Goal: Task Accomplishment & Management: Manage account settings

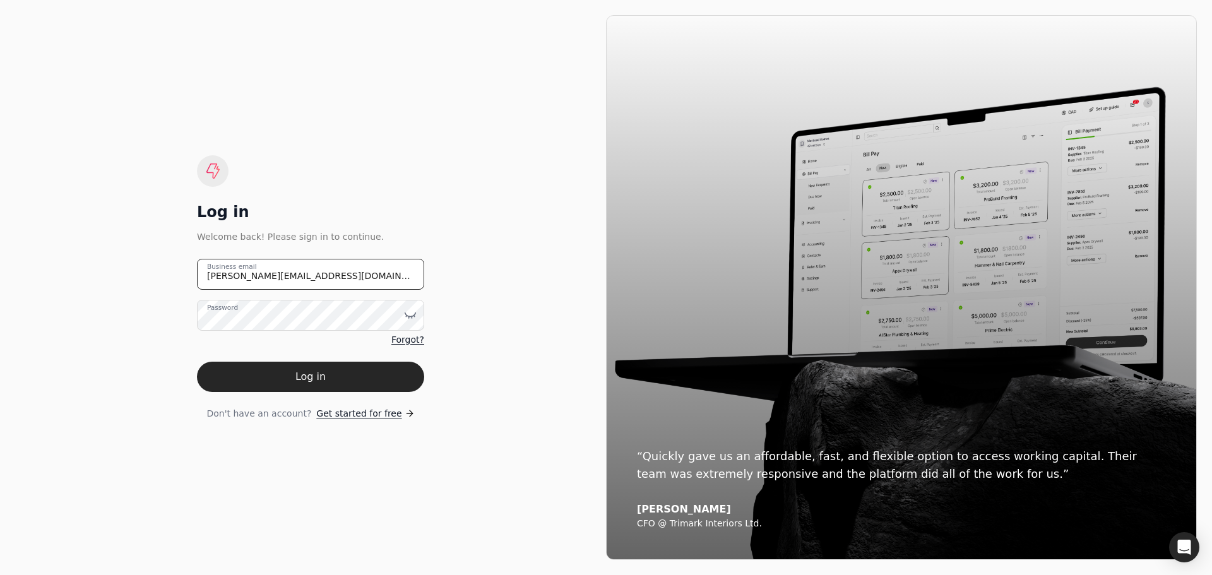
drag, startPoint x: 318, startPoint y: 281, endPoint x: 144, endPoint y: 276, distance: 174.3
click at [146, 275] on div "Log in Welcome back! Please sign in to continue. [PERSON_NAME][EMAIL_ADDRESS][D…" at bounding box center [310, 287] width 591 height 545
type email "[EMAIL_ADDRESS][DOMAIN_NAME]"
click at [404, 317] on icon at bounding box center [410, 315] width 13 height 13
click at [208, 439] on div "Log in Welcome back! Please sign in to continue. [EMAIL_ADDRESS][DOMAIN_NAME] B…" at bounding box center [310, 287] width 591 height 545
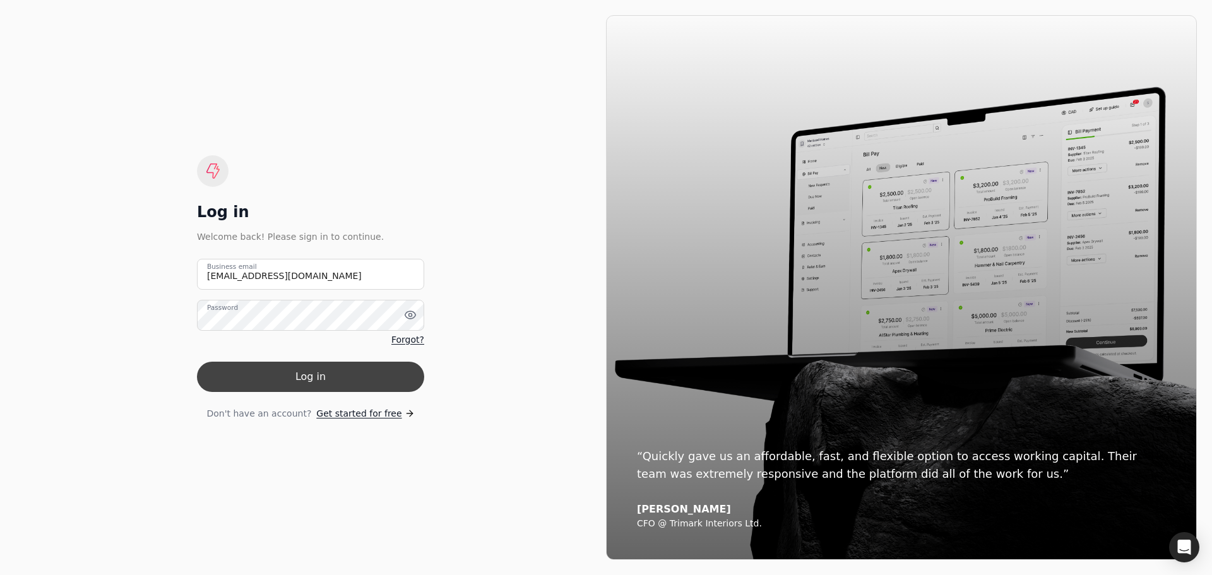
click at [305, 378] on button "Log in" at bounding box center [310, 377] width 227 height 30
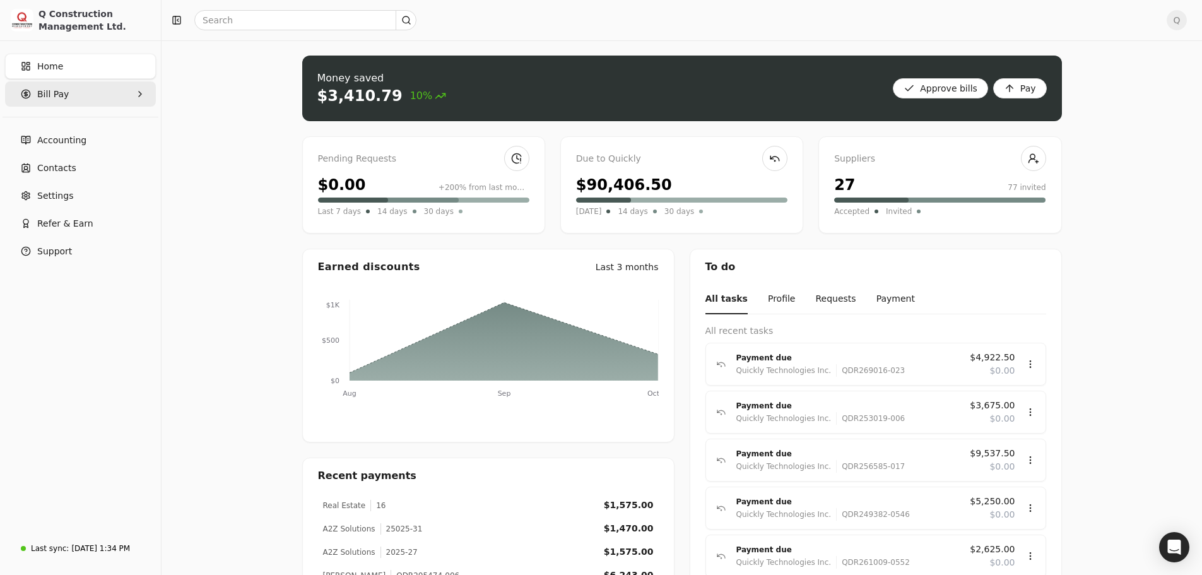
click at [133, 93] on Pay "Bill Pay" at bounding box center [80, 93] width 151 height 25
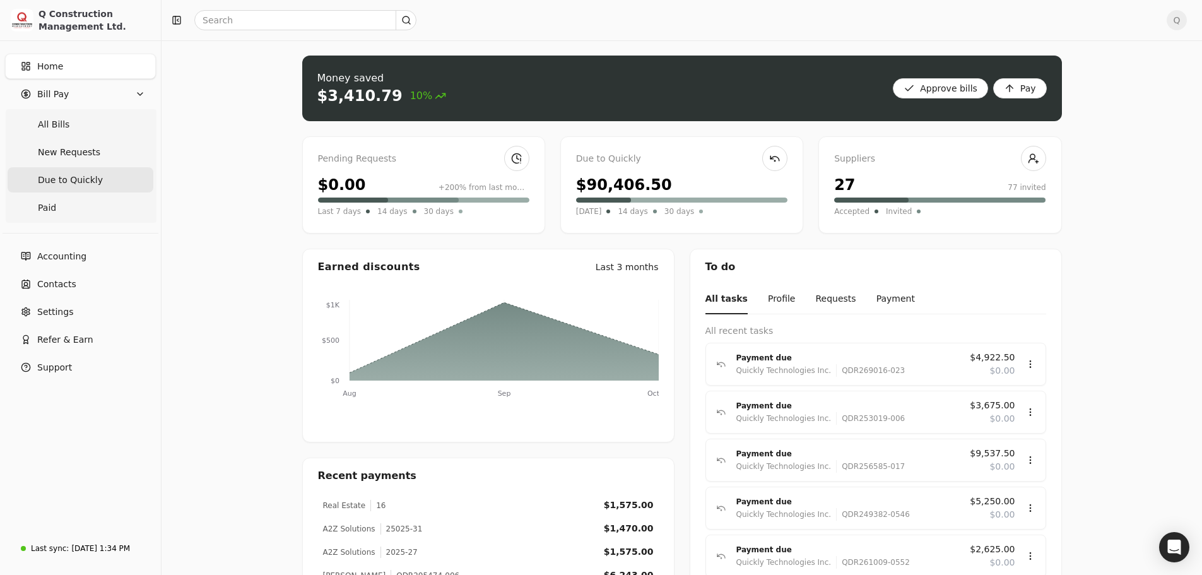
click at [69, 186] on span "Due to Quickly" at bounding box center [70, 180] width 65 height 13
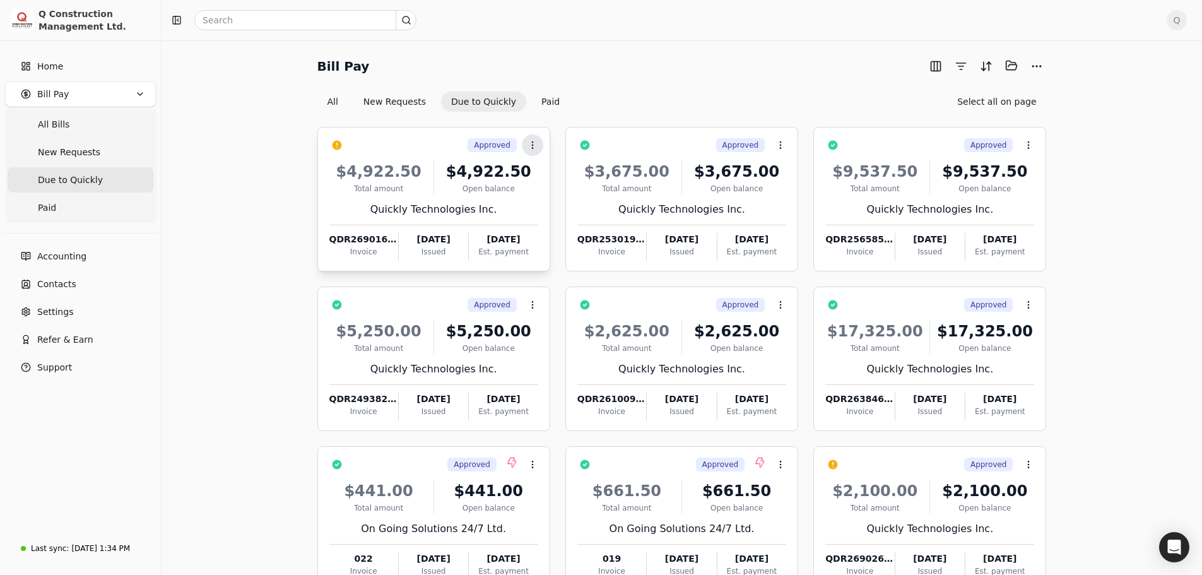
click at [532, 143] on icon at bounding box center [533, 145] width 10 height 10
click at [562, 229] on span "Push vendor swap" at bounding box center [581, 228] width 80 height 13
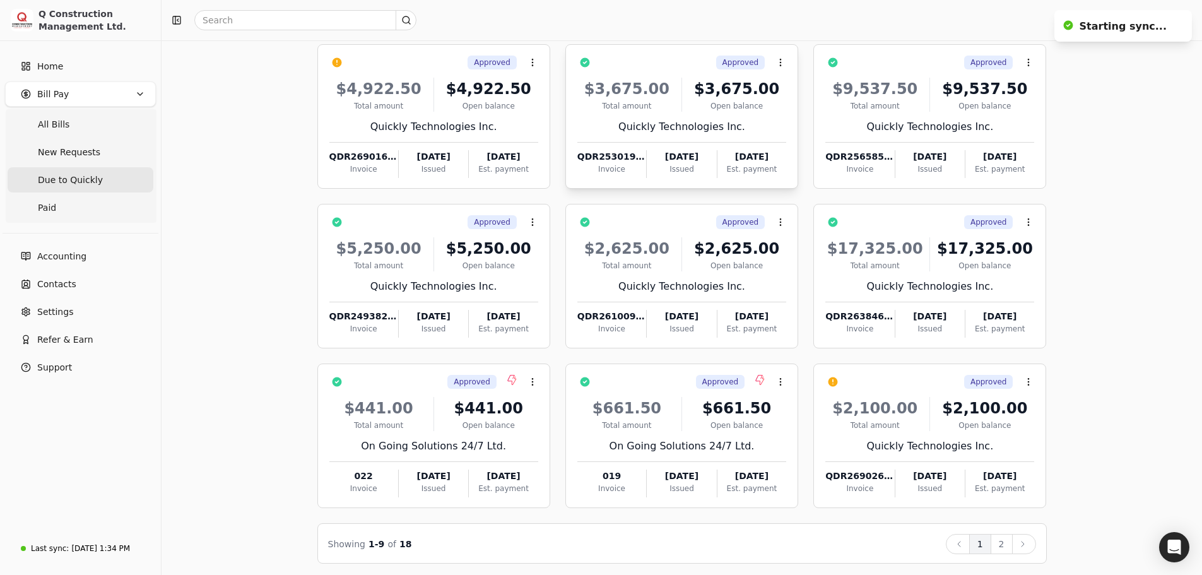
scroll to position [86, 0]
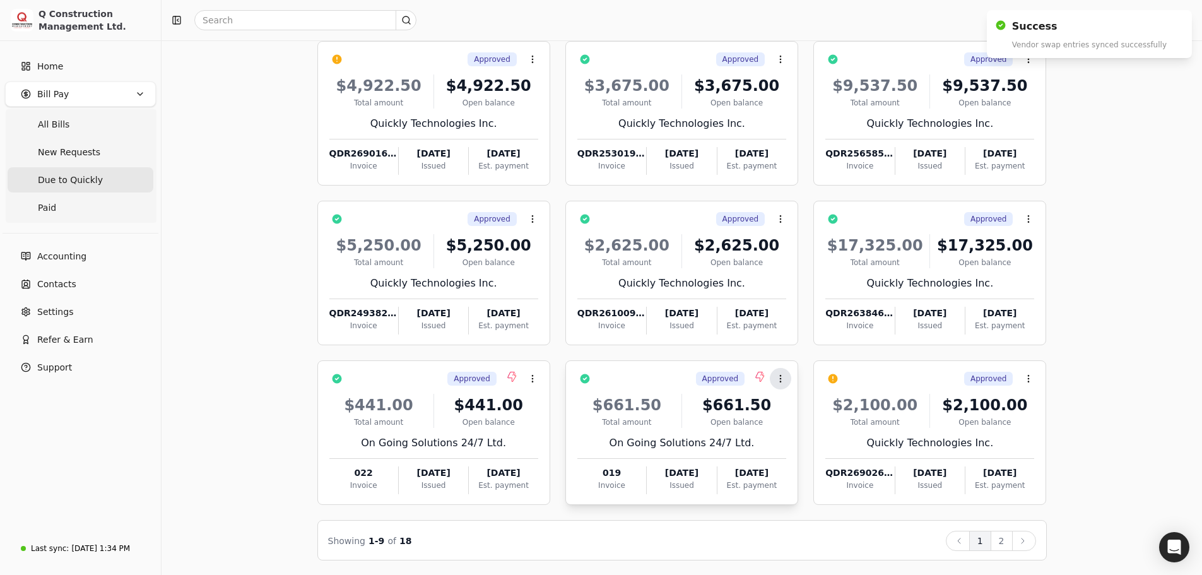
click at [781, 384] on button "Context Menu Button" at bounding box center [780, 378] width 21 height 21
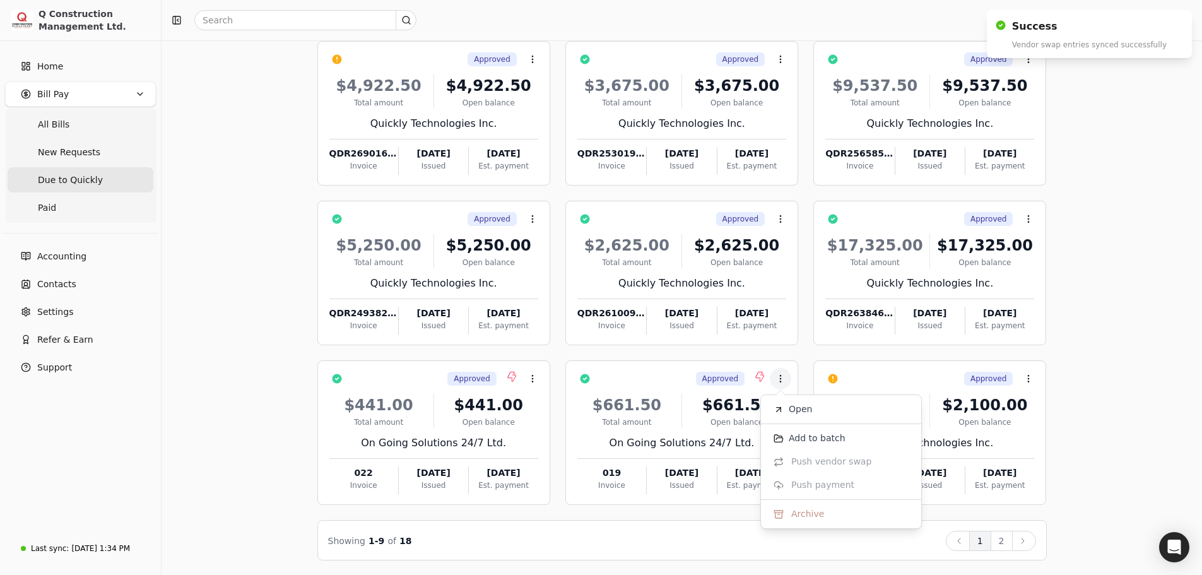
click at [1139, 365] on div "Bill Pay Selected items: 0 All New Requests Due to Quickly Paid Select all on p…" at bounding box center [682, 265] width 1010 height 591
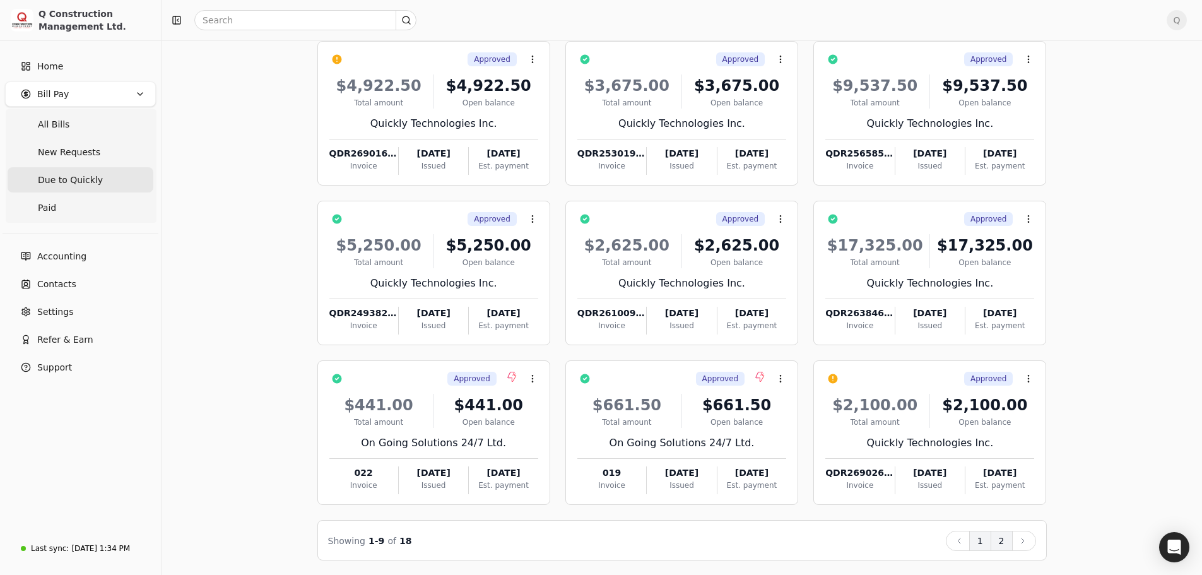
click at [998, 544] on button "2" at bounding box center [1002, 541] width 22 height 20
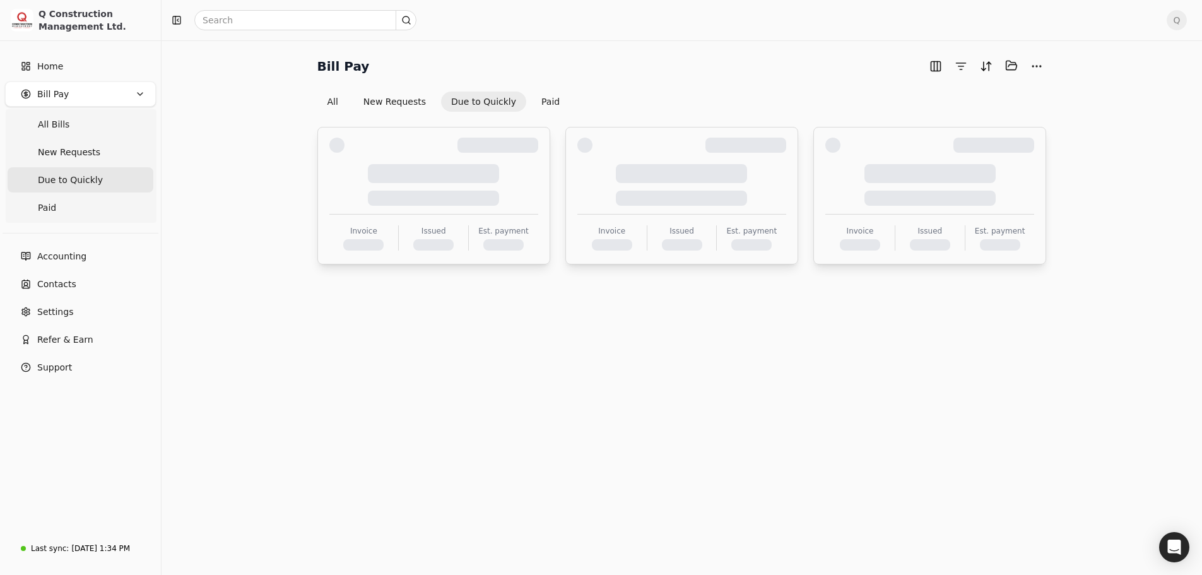
scroll to position [0, 0]
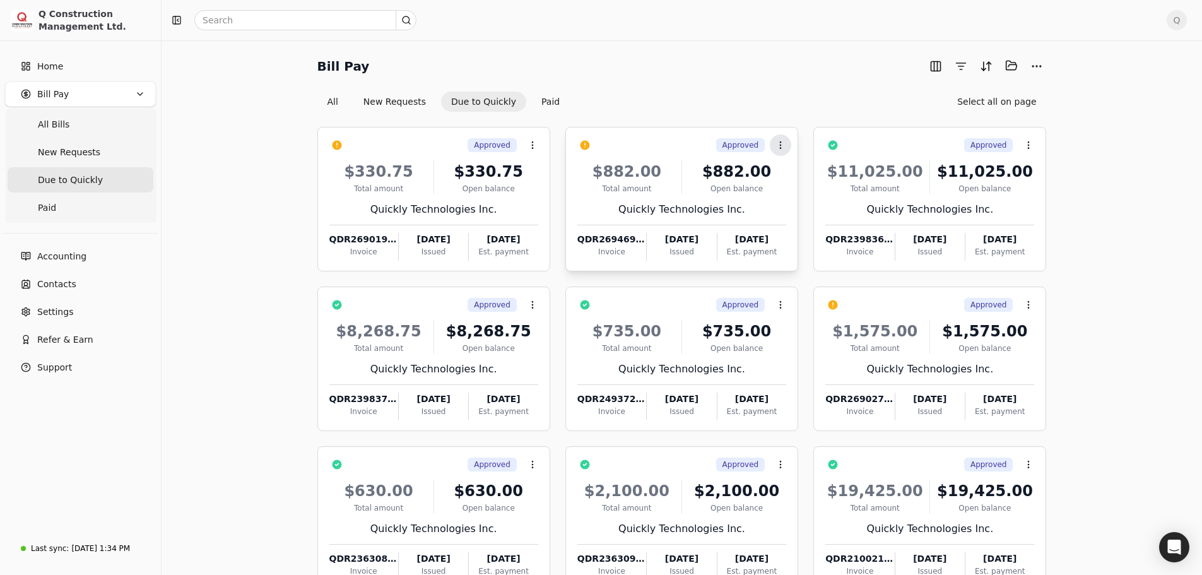
click at [783, 146] on icon at bounding box center [781, 145] width 10 height 10
click at [795, 228] on span "Push vendor swap" at bounding box center [829, 228] width 80 height 13
click at [530, 145] on icon at bounding box center [533, 145] width 10 height 10
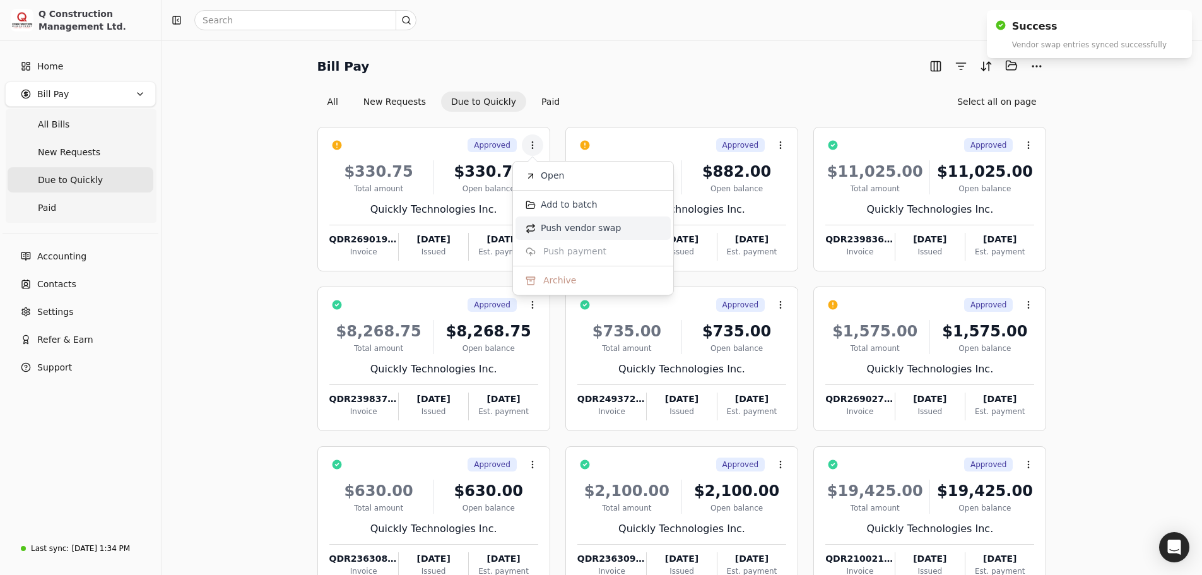
click at [553, 230] on span "Push vendor swap" at bounding box center [581, 228] width 80 height 13
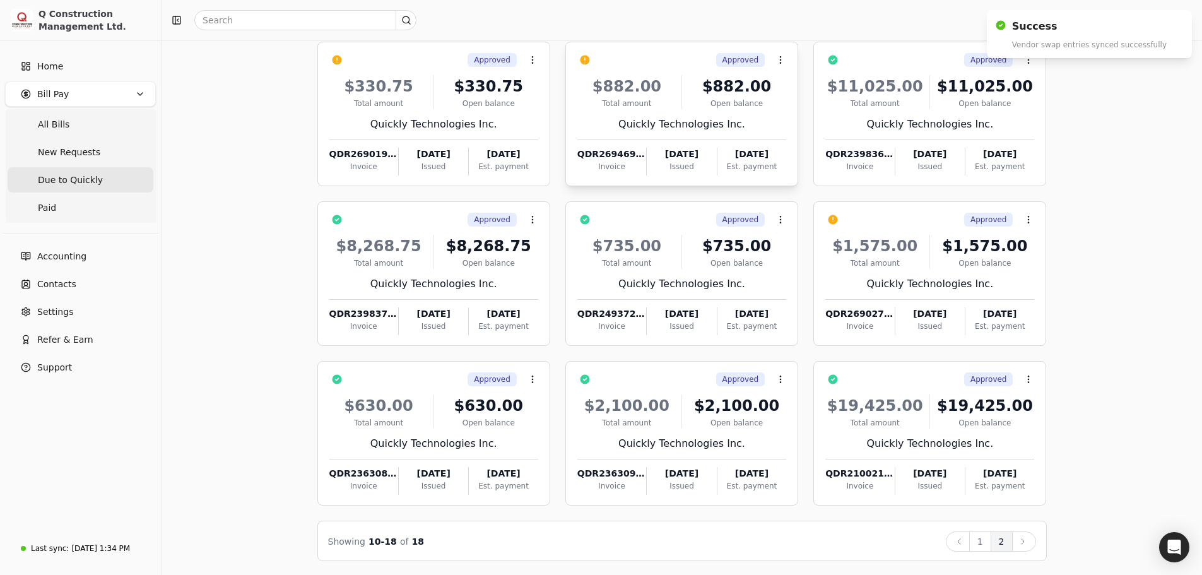
scroll to position [86, 0]
click at [779, 381] on icon at bounding box center [781, 379] width 10 height 10
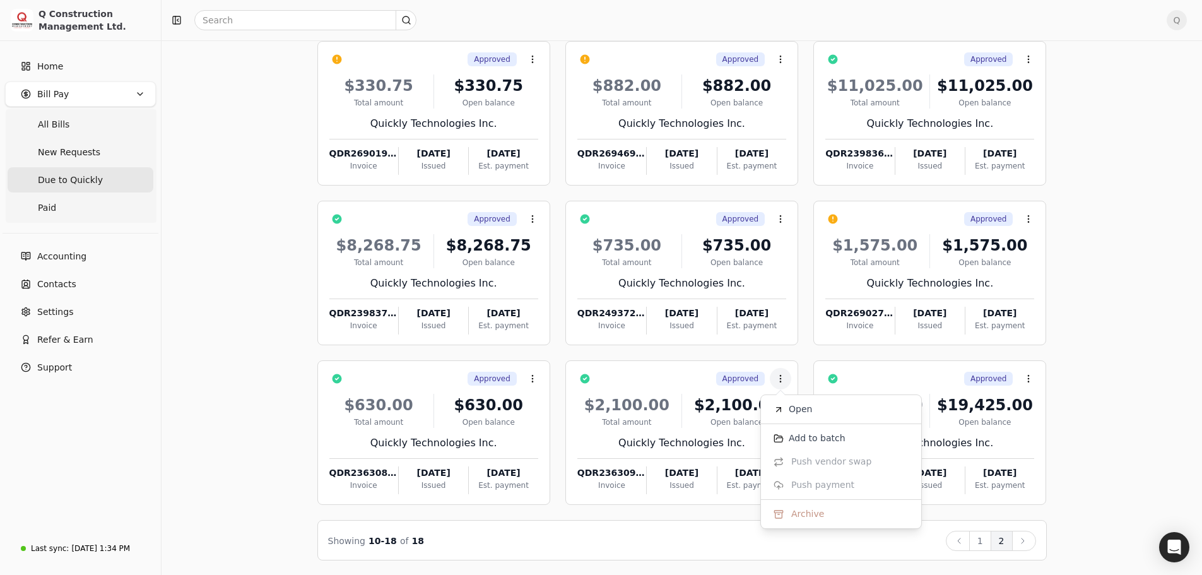
click at [1073, 284] on div "Bill Pay Selected items: 0 All New Requests Due to Quickly Paid Select all on p…" at bounding box center [682, 265] width 1010 height 591
click at [1027, 222] on icon at bounding box center [1029, 219] width 10 height 10
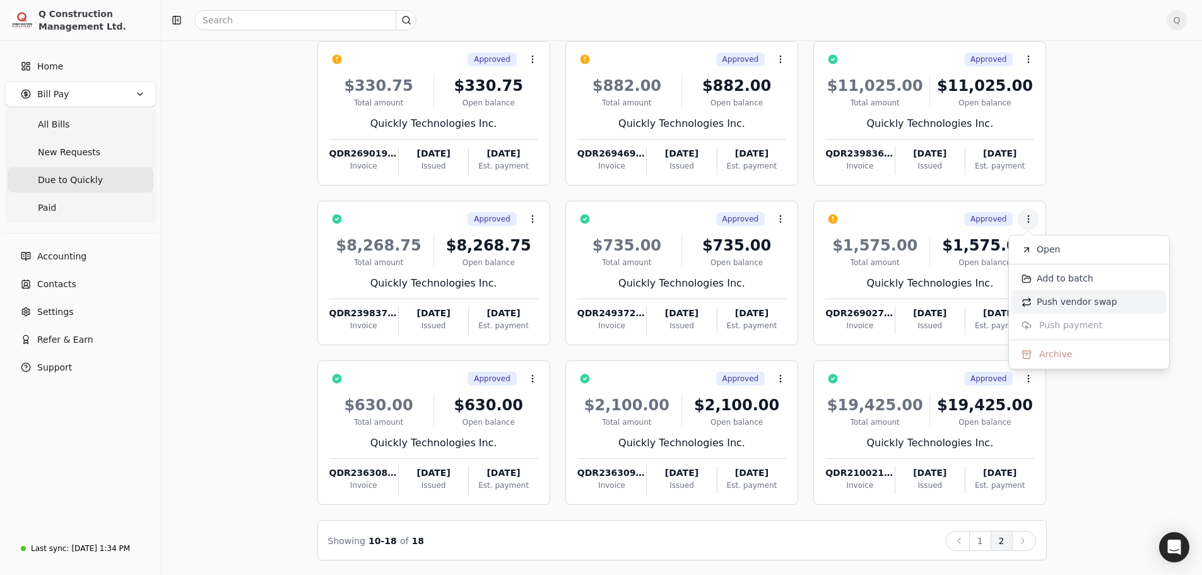
click at [1044, 302] on span "Push vendor swap" at bounding box center [1077, 301] width 80 height 13
click at [983, 535] on button "1" at bounding box center [980, 541] width 22 height 20
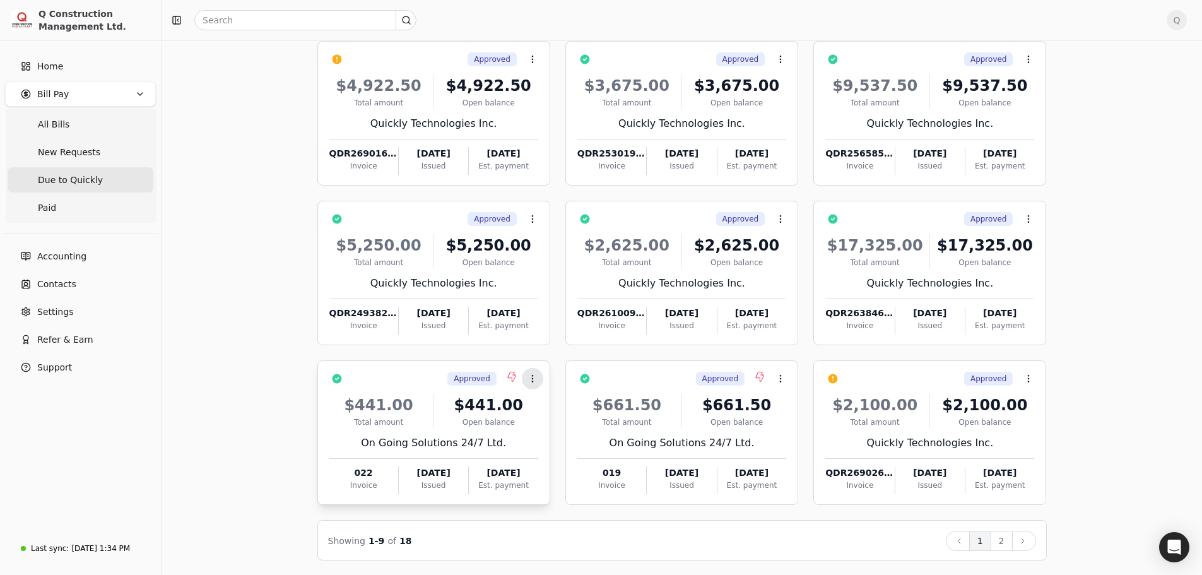
click at [534, 379] on icon at bounding box center [533, 379] width 10 height 10
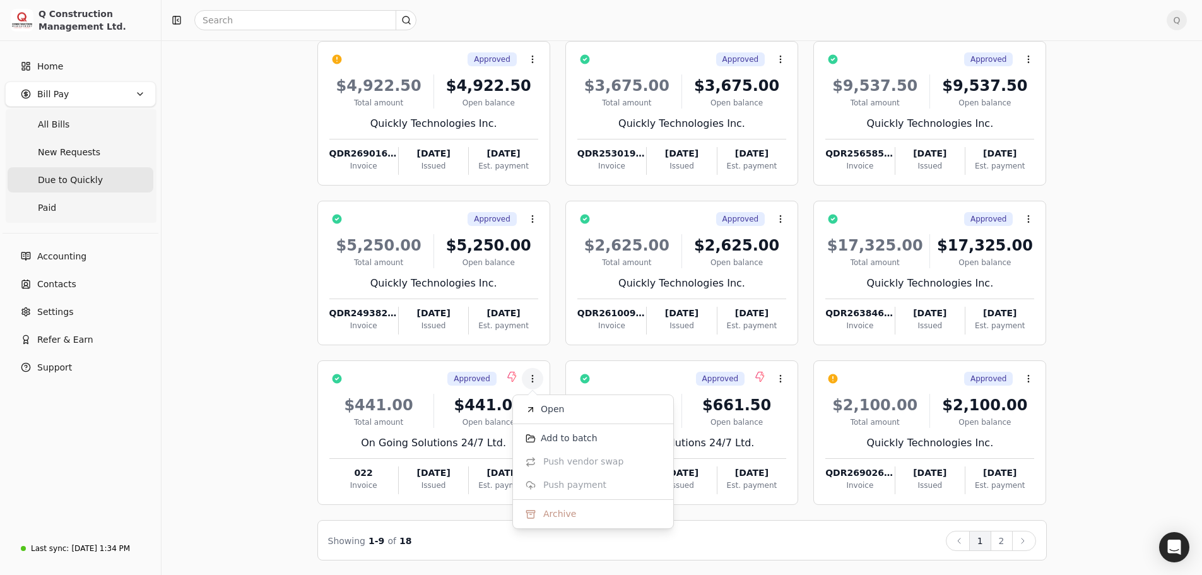
click at [1158, 285] on div "Bill Pay Selected items: 0 All New Requests Due to Quickly Paid Select all on p…" at bounding box center [682, 265] width 1010 height 591
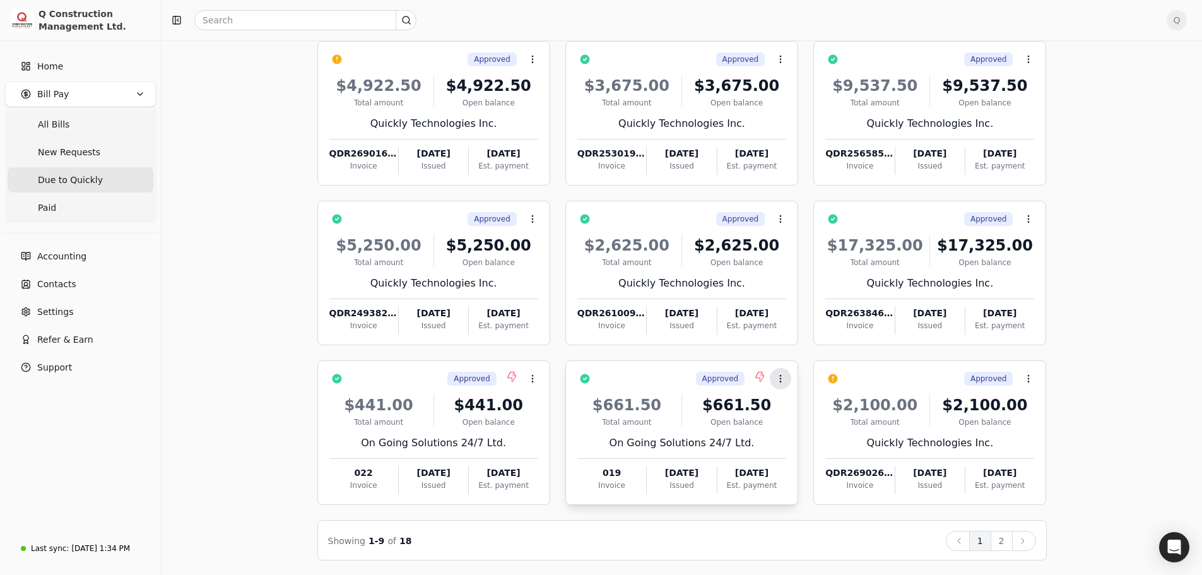
click at [785, 379] on icon at bounding box center [781, 379] width 10 height 10
click at [1104, 346] on div "Bill Pay Selected items: 0 All New Requests Due to Quickly Paid Select all on p…" at bounding box center [682, 265] width 1010 height 591
click at [1025, 383] on button "Context Menu Button" at bounding box center [1028, 378] width 21 height 21
click at [1067, 458] on span "Push vendor swap" at bounding box center [1077, 461] width 80 height 13
click at [534, 381] on icon at bounding box center [533, 379] width 10 height 10
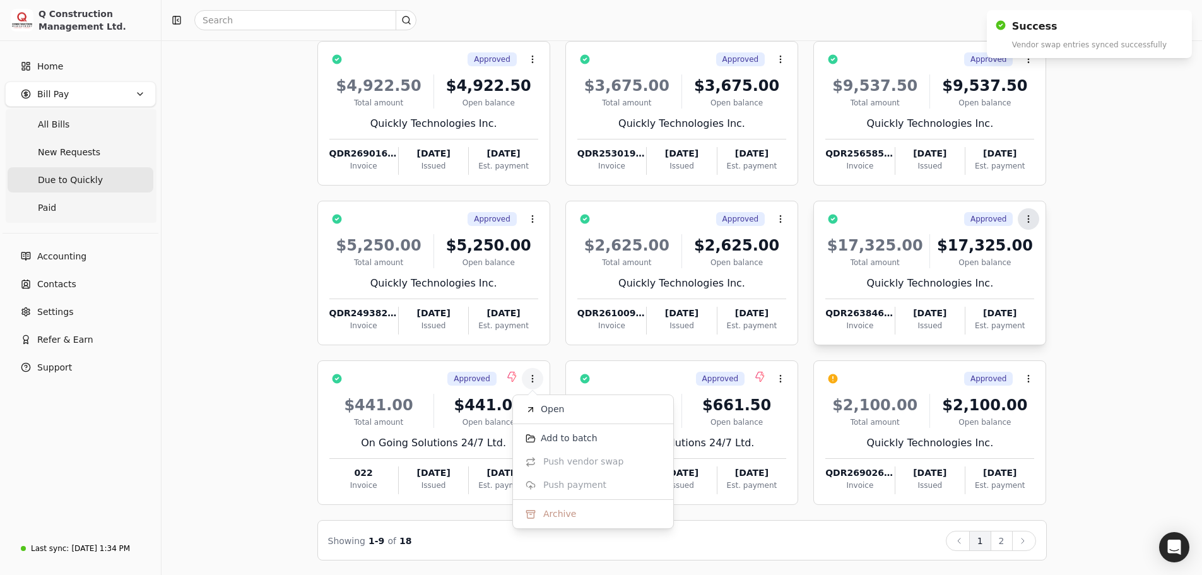
click at [1028, 216] on icon at bounding box center [1029, 219] width 10 height 10
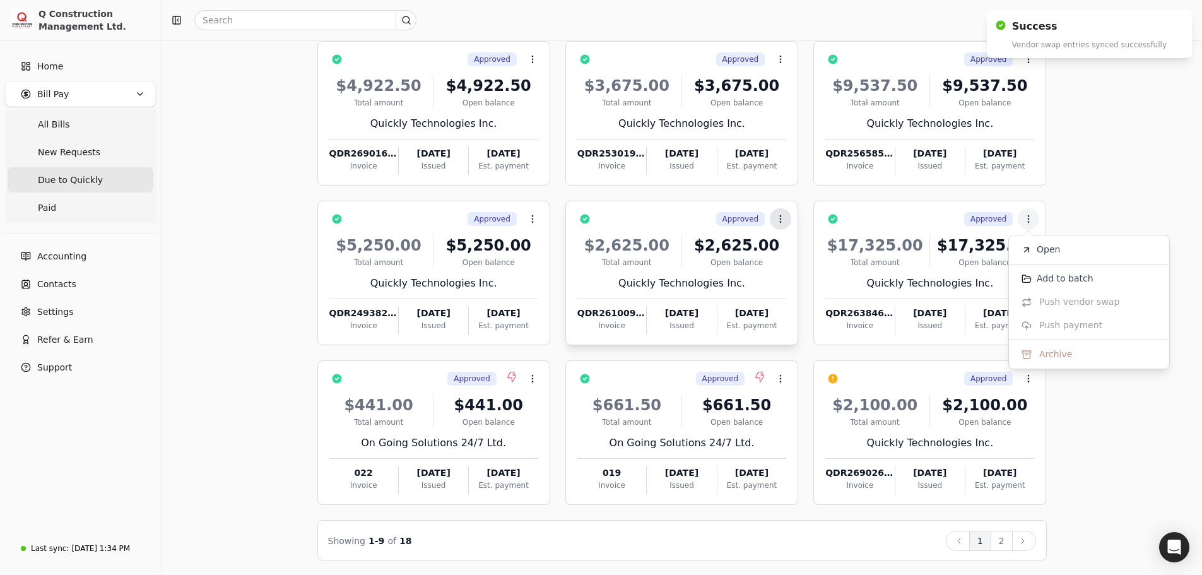
click at [779, 221] on icon at bounding box center [781, 219] width 10 height 10
click at [535, 221] on icon at bounding box center [533, 219] width 10 height 10
click at [533, 65] on button "Context Menu Button" at bounding box center [532, 59] width 21 height 21
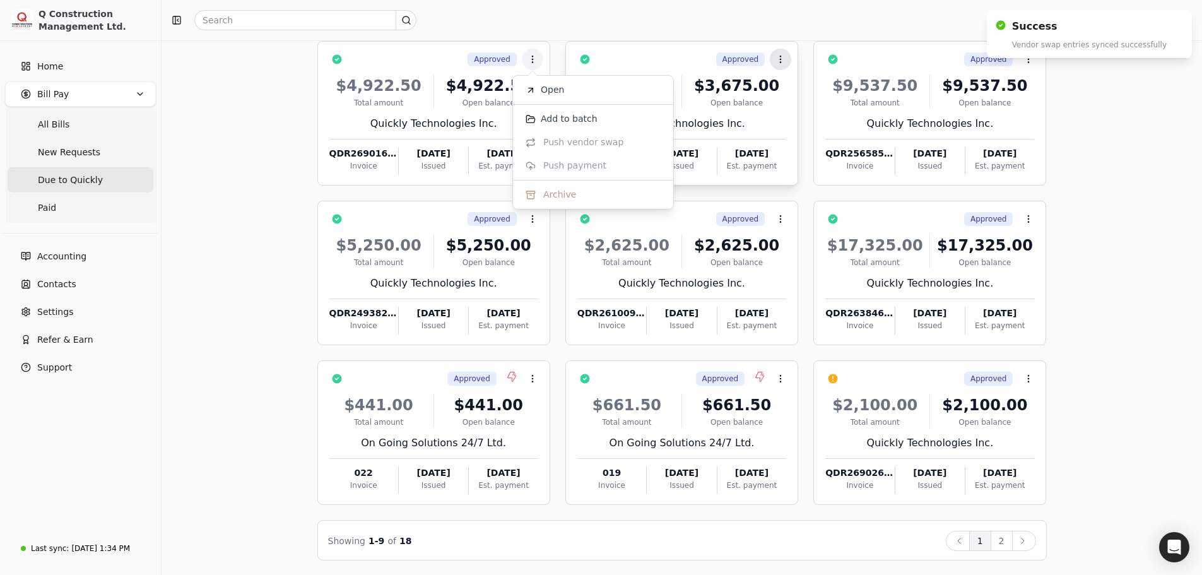
click at [780, 59] on circle at bounding box center [780, 59] width 1 height 1
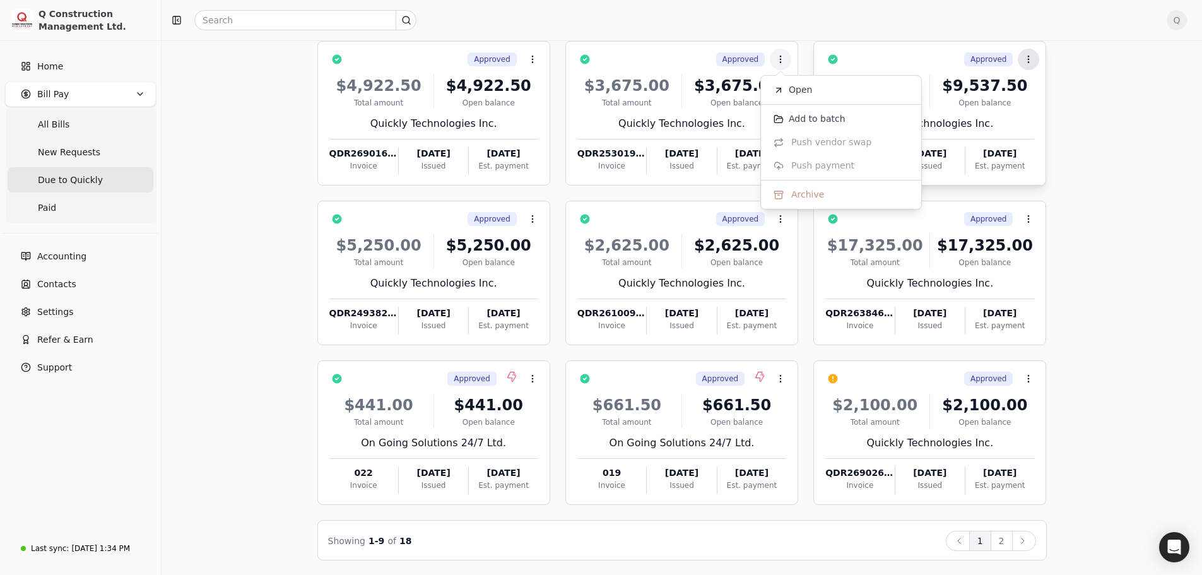
click at [1027, 62] on icon at bounding box center [1029, 59] width 10 height 10
click at [998, 544] on button "2" at bounding box center [1002, 541] width 22 height 20
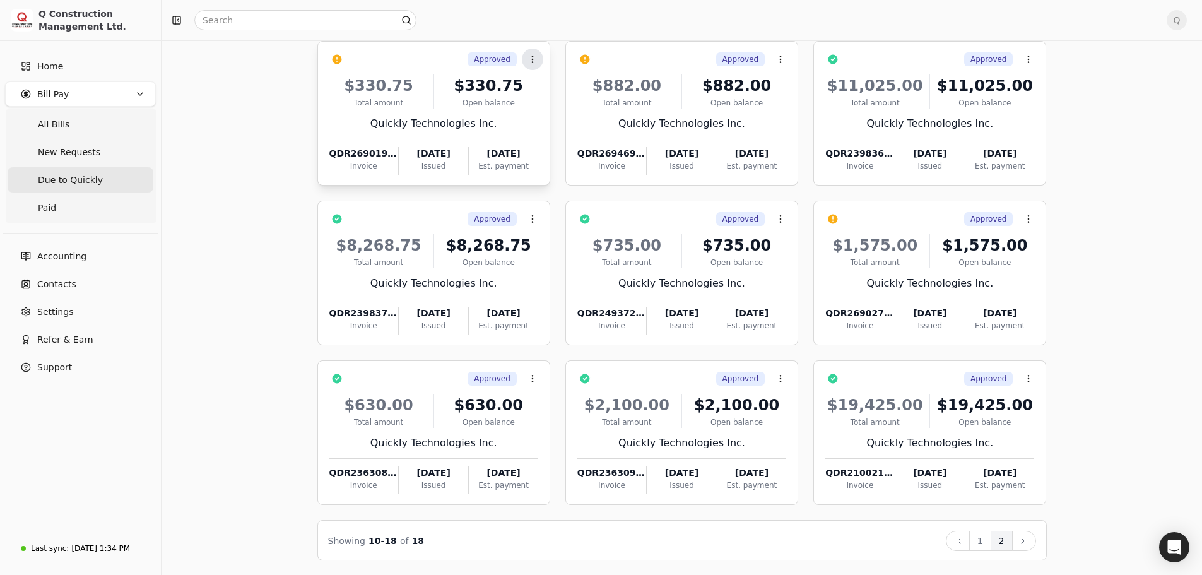
click at [535, 61] on icon at bounding box center [533, 59] width 10 height 10
click at [783, 61] on icon at bounding box center [781, 59] width 10 height 10
click at [1025, 61] on icon at bounding box center [1029, 59] width 10 height 10
click at [1024, 225] on button "Context Menu Button" at bounding box center [1028, 218] width 21 height 21
click at [779, 225] on button "Context Menu Button" at bounding box center [780, 218] width 21 height 21
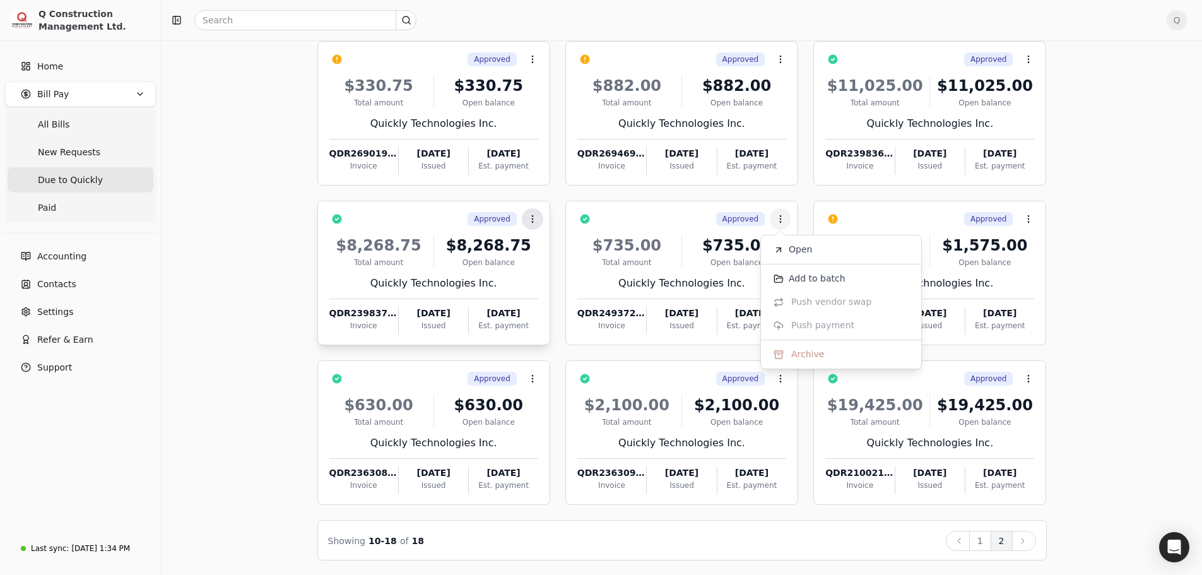
click at [531, 222] on icon at bounding box center [533, 219] width 10 height 10
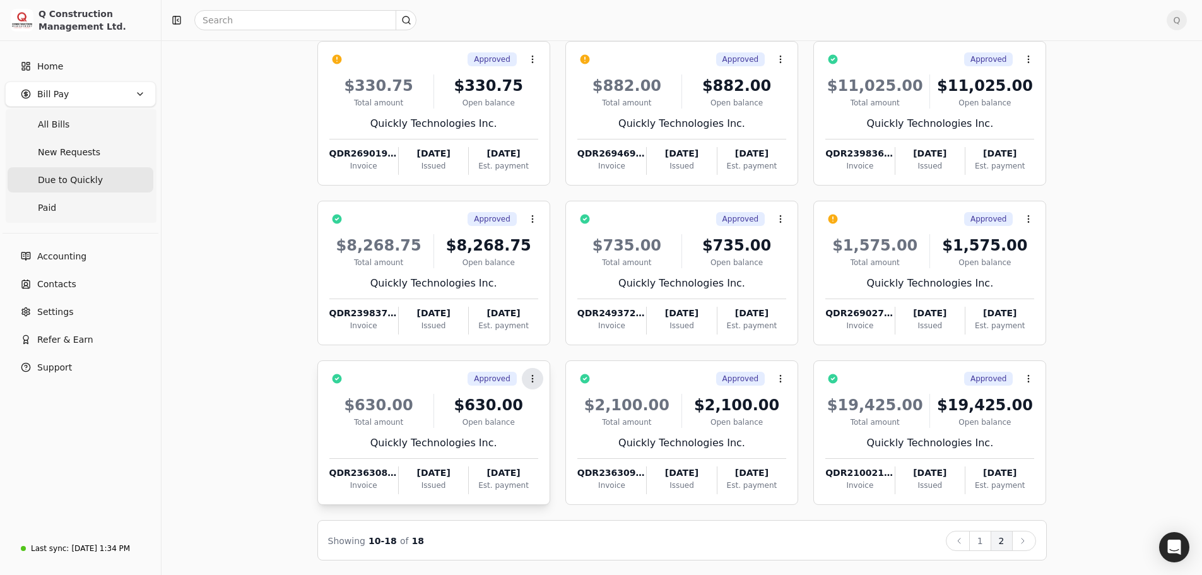
click at [531, 381] on icon at bounding box center [533, 379] width 10 height 10
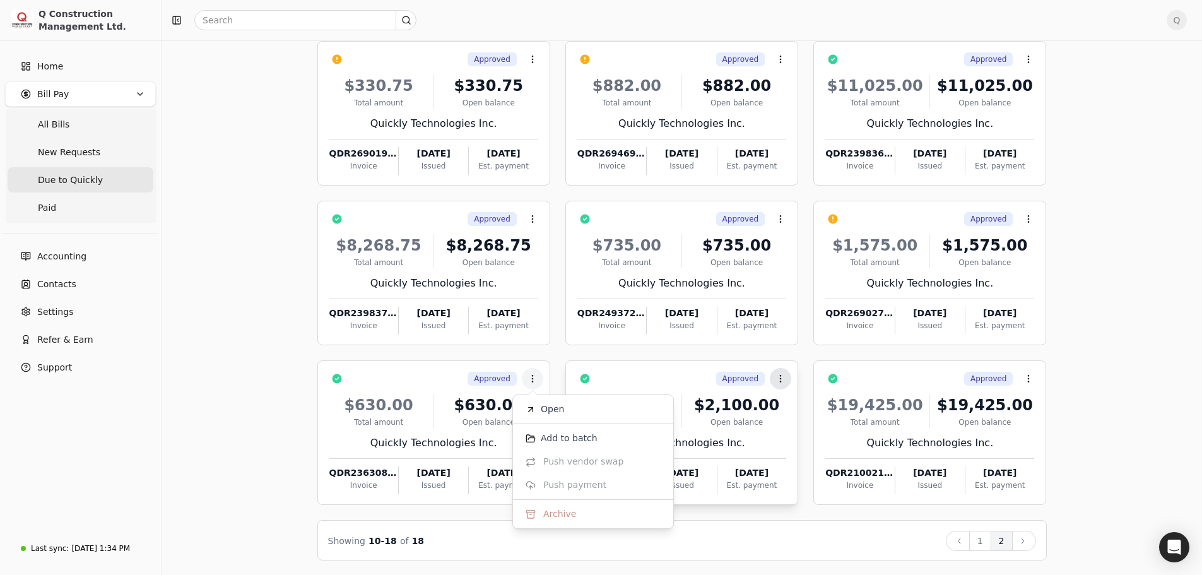
click at [778, 374] on icon at bounding box center [781, 379] width 10 height 10
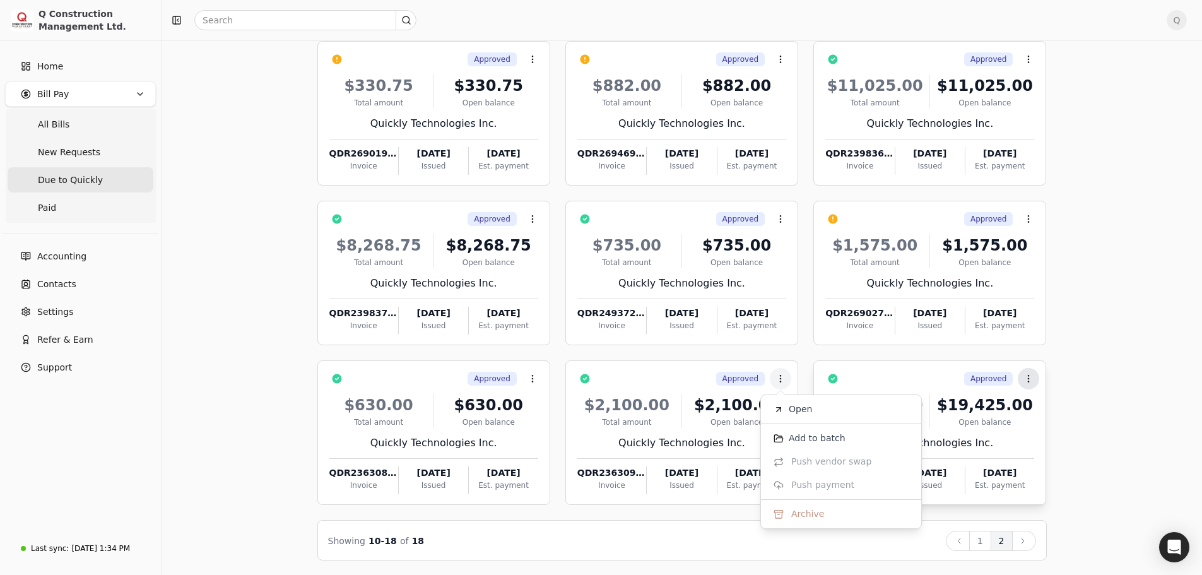
click at [1022, 386] on button "Context Menu Button" at bounding box center [1028, 378] width 21 height 21
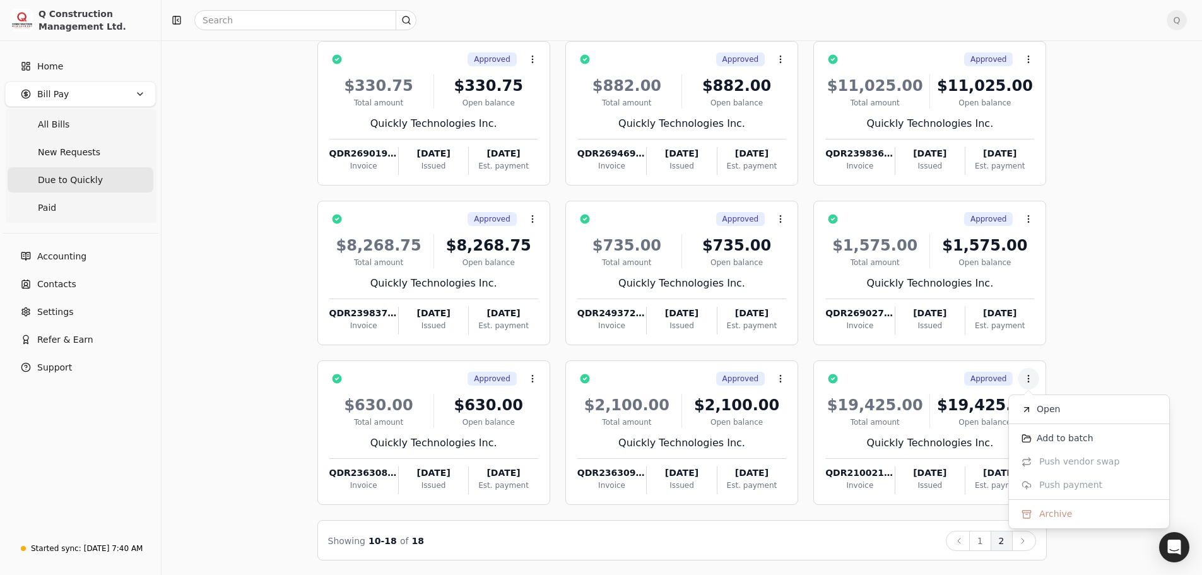
click at [1187, 19] on span "Q" at bounding box center [1177, 20] width 20 height 20
click at [1102, 100] on span "Sign Out" at bounding box center [1099, 106] width 38 height 13
